Goal: Check status: Check status

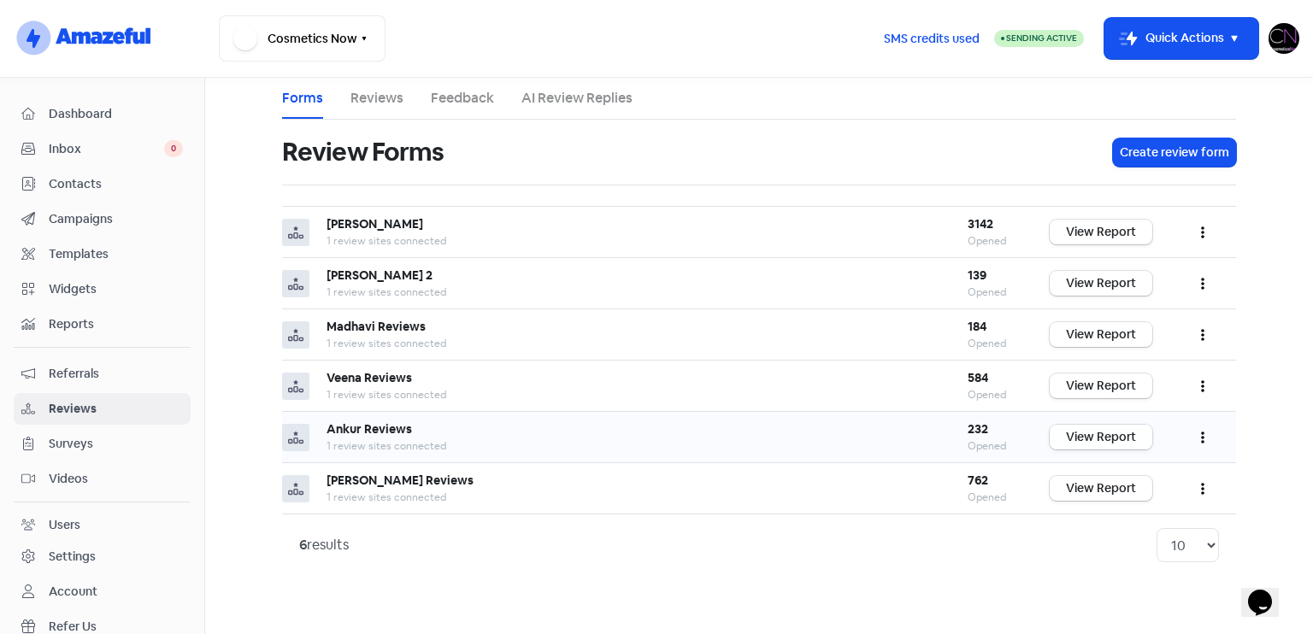
click at [1108, 444] on link "View Report" at bounding box center [1101, 437] width 103 height 25
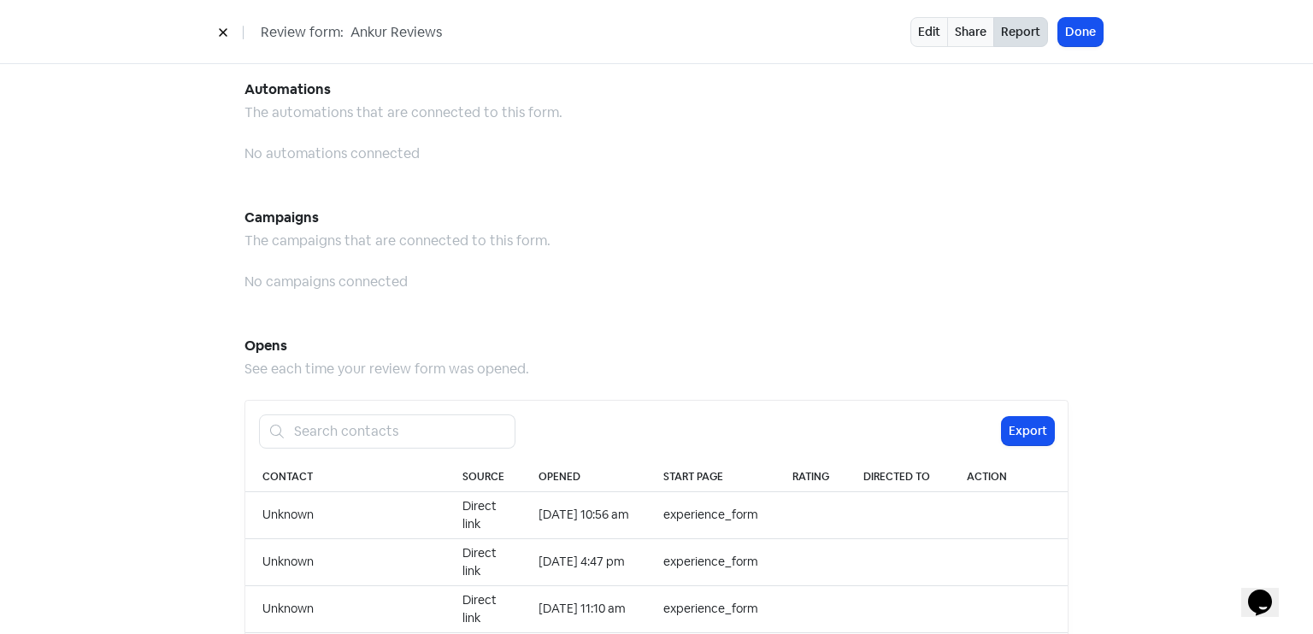
scroll to position [1497, 0]
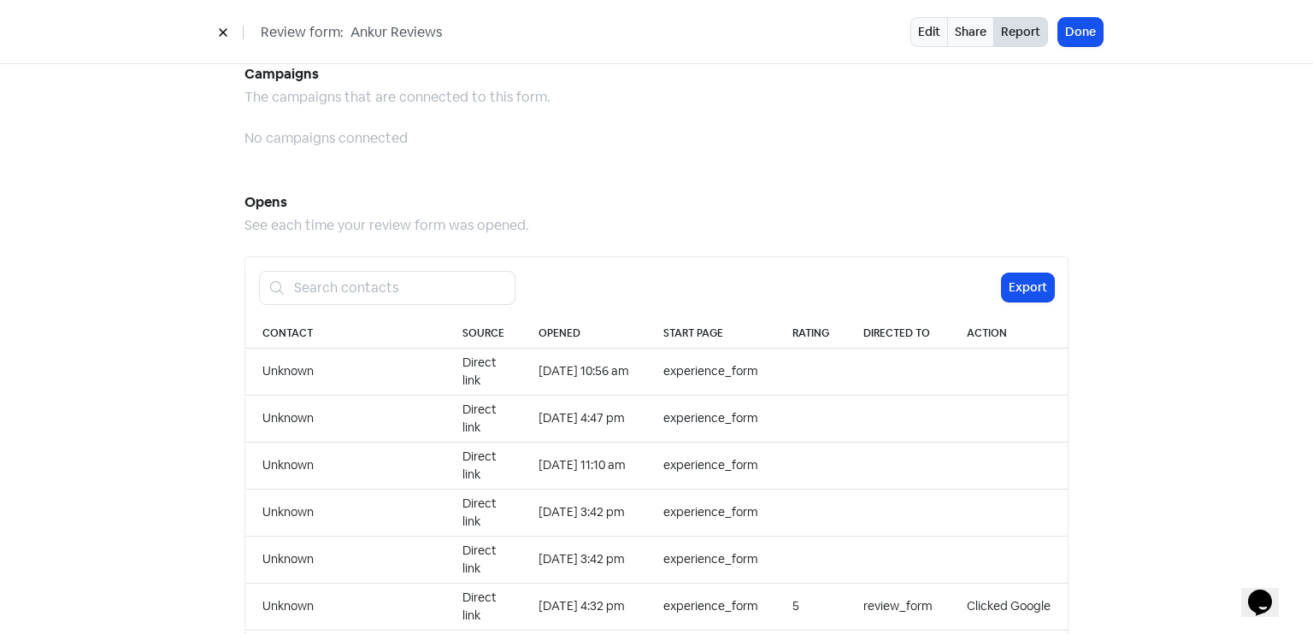
click at [1079, 49] on div "Review form: Ankur Reviews Edit Share Report Done" at bounding box center [656, 32] width 1313 height 64
click at [1087, 19] on button "Done" at bounding box center [1080, 32] width 44 height 28
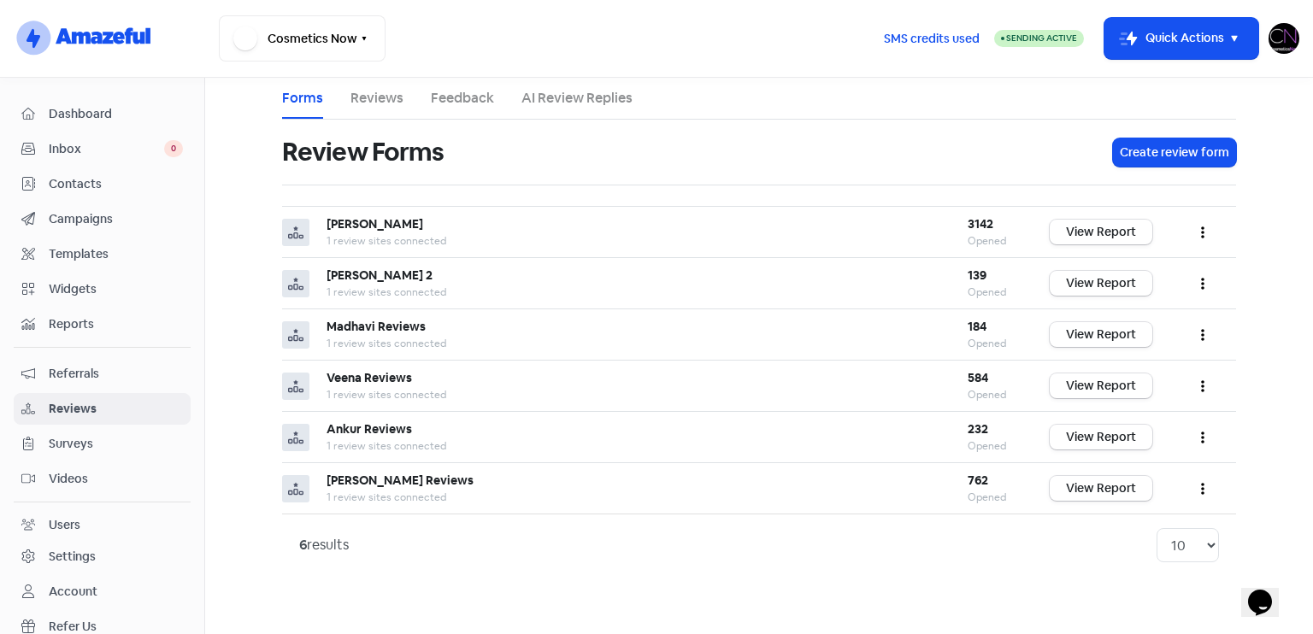
click at [74, 109] on span "Dashboard" at bounding box center [116, 114] width 134 height 18
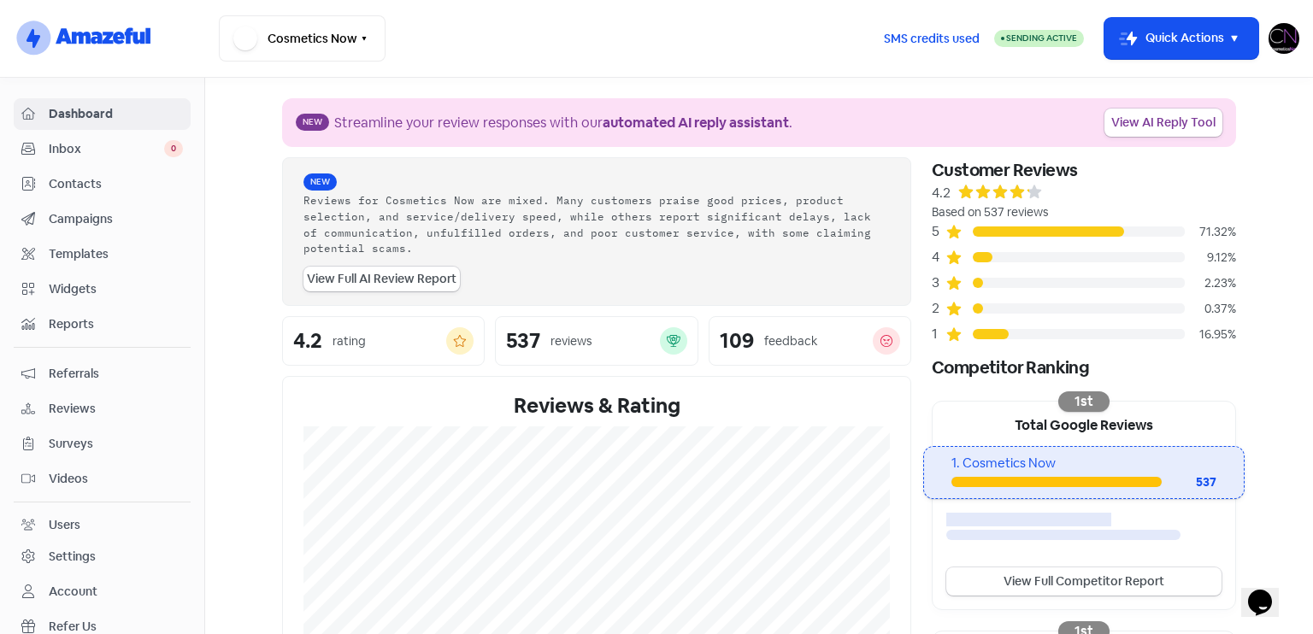
scroll to position [398, 0]
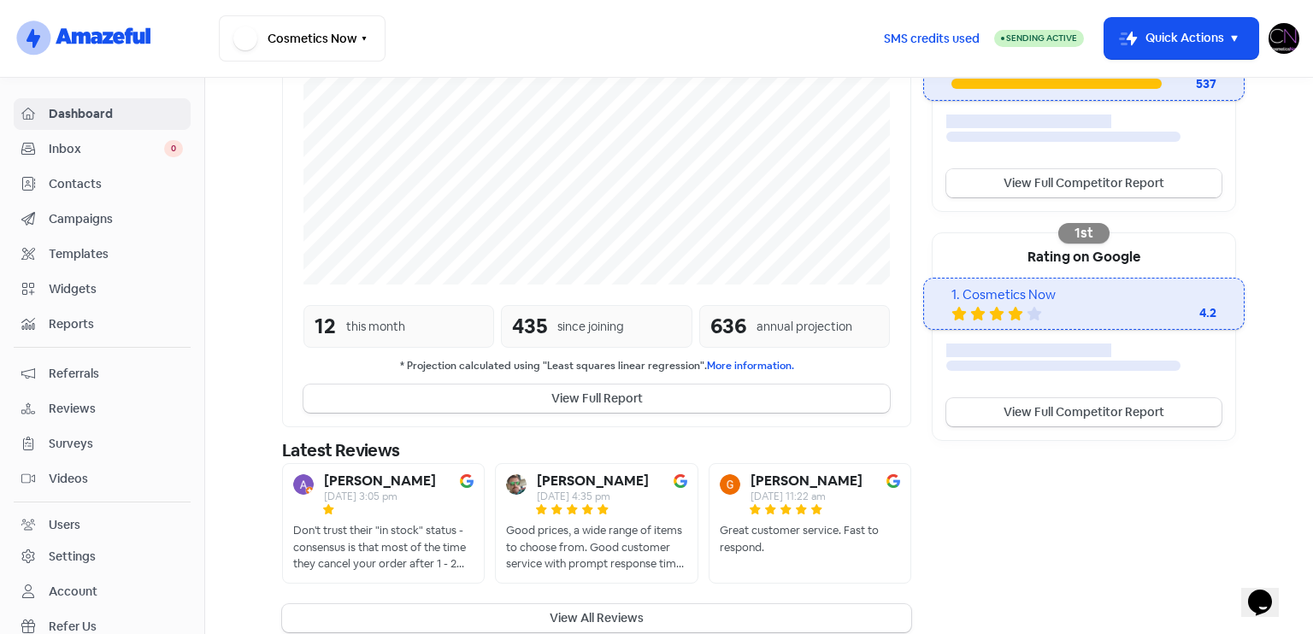
click at [1060, 189] on link "View Full Competitor Report" at bounding box center [1083, 183] width 275 height 28
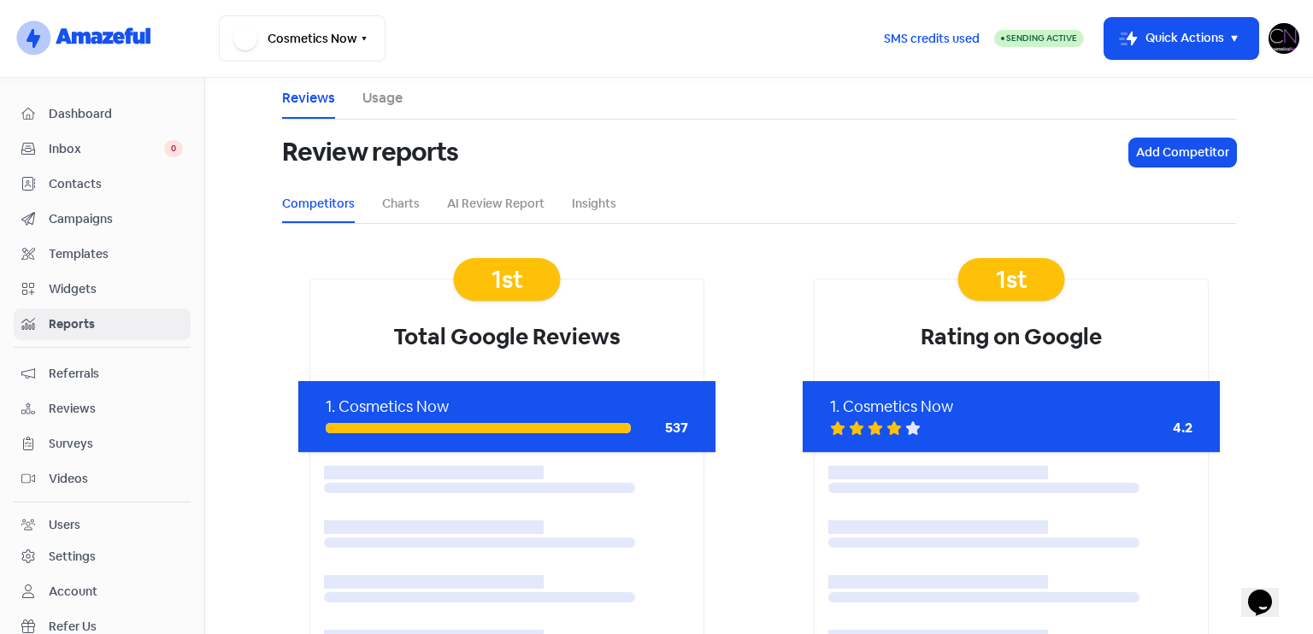
click at [145, 121] on span "Dashboard" at bounding box center [116, 114] width 134 height 18
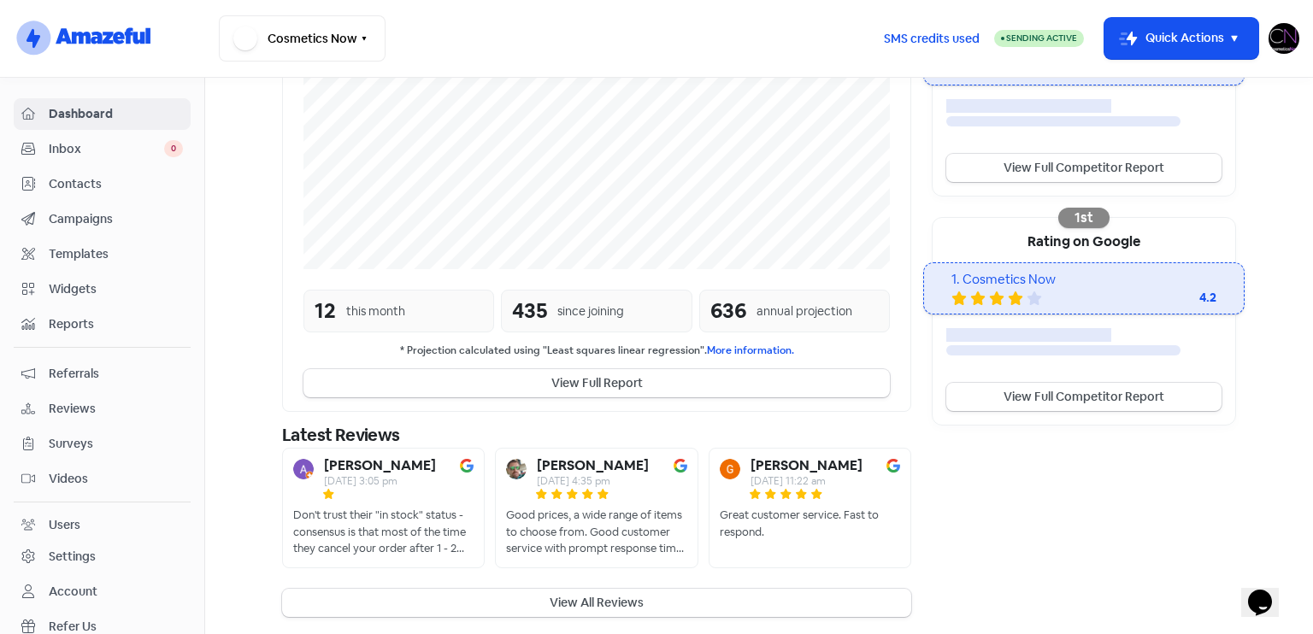
scroll to position [414, 0]
